Goal: Use online tool/utility: Utilize a website feature to perform a specific function

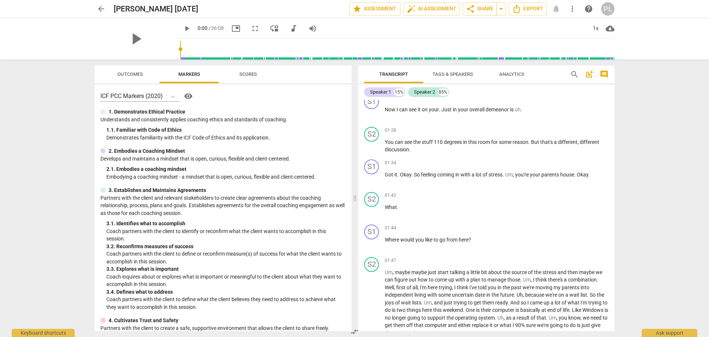
scroll to position [259, 0]
click at [431, 8] on span "auto_fix_high AI Assessment" at bounding box center [432, 8] width 50 height 9
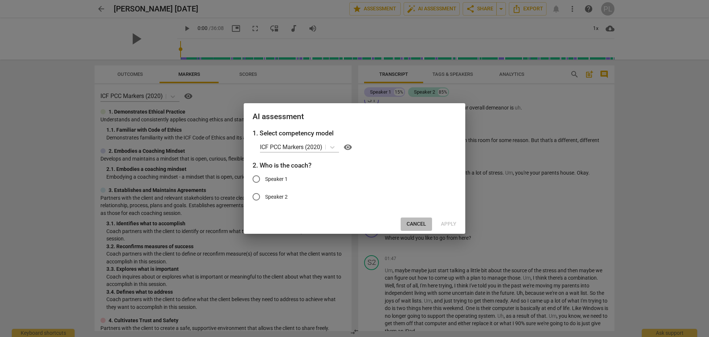
click at [416, 222] on span "Cancel" at bounding box center [417, 223] width 20 height 7
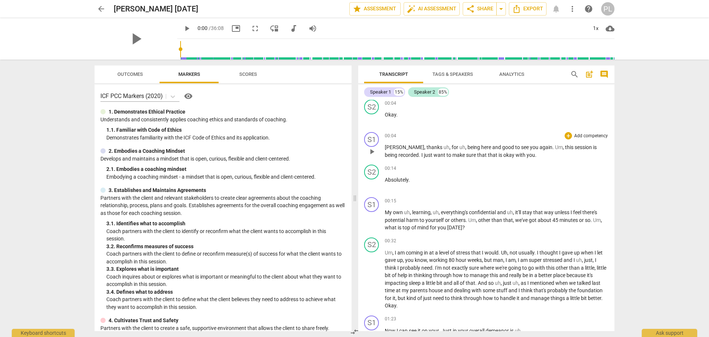
scroll to position [37, 0]
click at [426, 8] on span "auto_fix_high AI Assessment" at bounding box center [432, 8] width 50 height 9
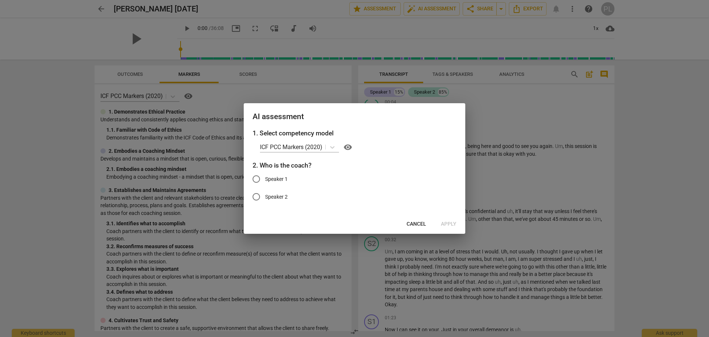
click at [273, 178] on span "Speaker 1" at bounding box center [276, 179] width 23 height 8
click at [265, 178] on input "Speaker 1" at bounding box center [257, 179] width 18 height 18
radio input "true"
click at [453, 223] on span "Apply" at bounding box center [449, 223] width 16 height 7
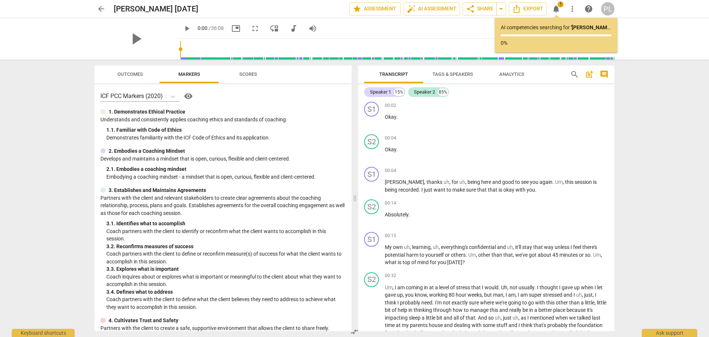
scroll to position [0, 0]
click at [450, 183] on span "," at bounding box center [451, 183] width 2 height 6
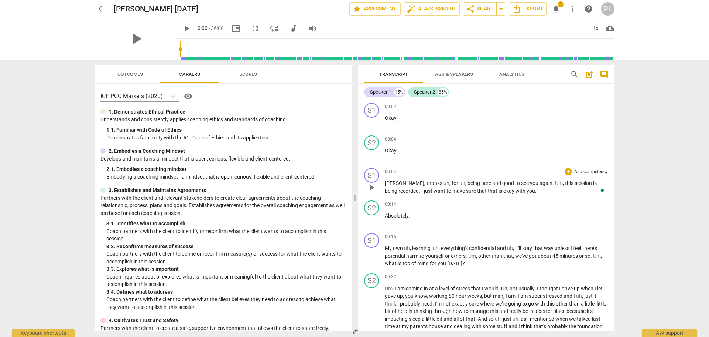
click at [444, 183] on span "uh" at bounding box center [447, 183] width 6 height 6
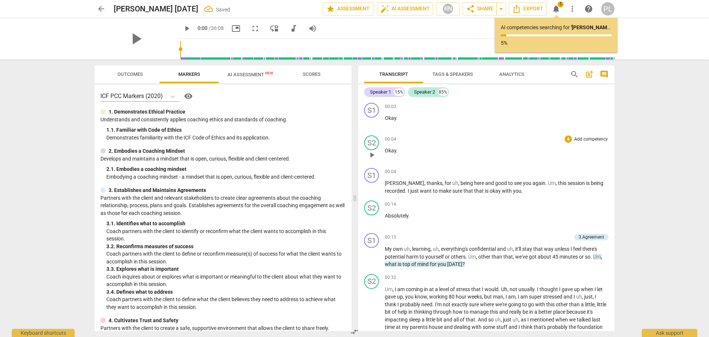
click at [419, 159] on div "00:04 + Add competency keyboard_arrow_right Okay ." at bounding box center [497, 148] width 224 height 27
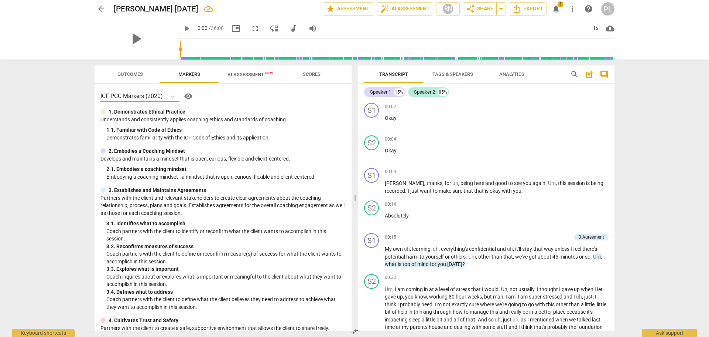
drag, startPoint x: 336, startPoint y: 132, endPoint x: 246, endPoint y: 74, distance: 106.9
click at [246, 74] on span "AI Assessment New" at bounding box center [251, 75] width 46 height 6
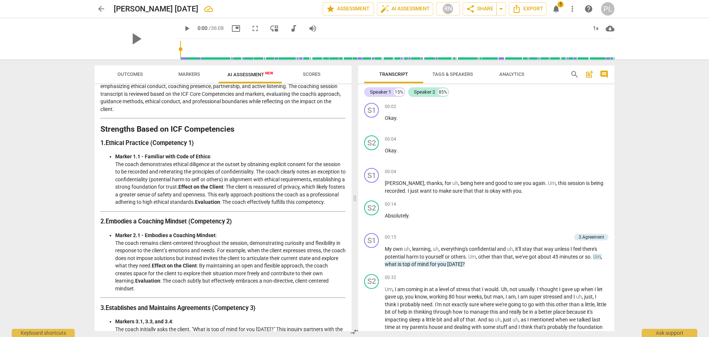
scroll to position [74, 0]
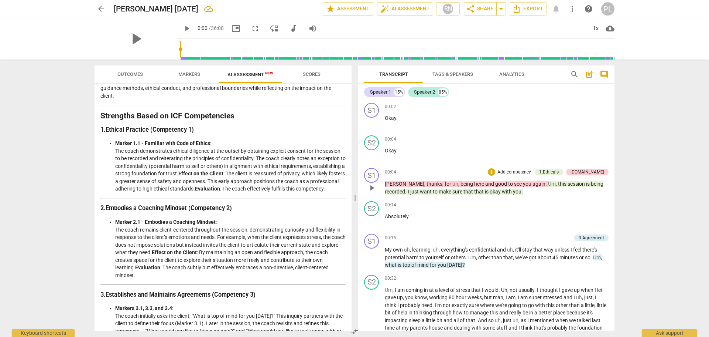
click at [548, 184] on span "Um" at bounding box center [552, 184] width 8 height 6
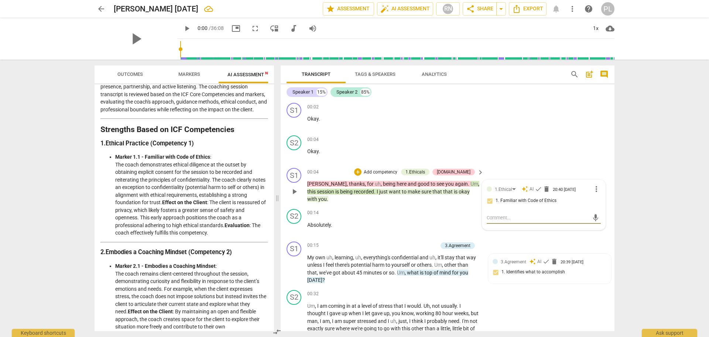
scroll to position [80, 0]
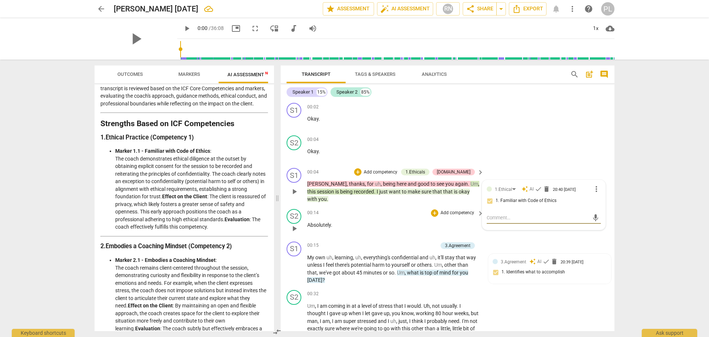
click at [403, 221] on p "Absolutely ." at bounding box center [393, 225] width 173 height 8
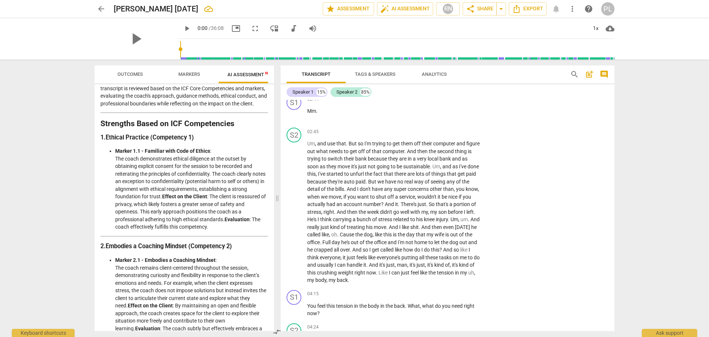
scroll to position [554, 0]
